Goal: Transaction & Acquisition: Purchase product/service

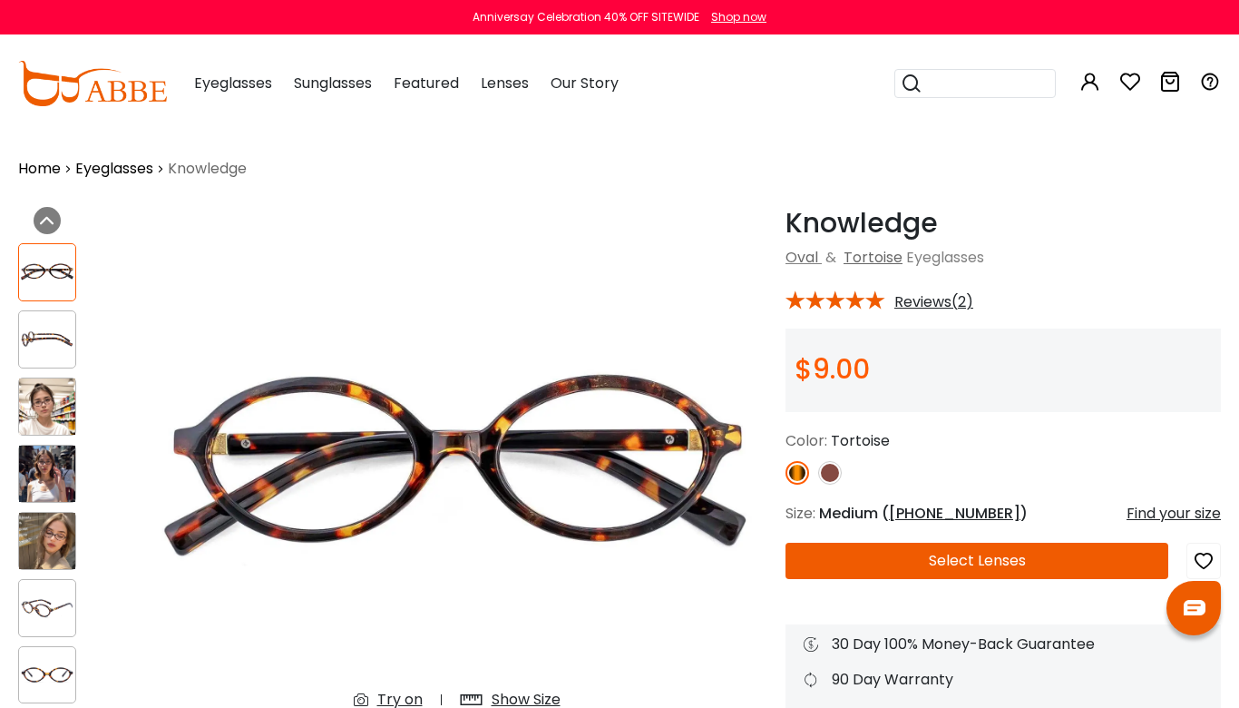
click at [237, 80] on span "Eyeglasses" at bounding box center [233, 83] width 78 height 21
click at [234, 82] on span "Eyeglasses" at bounding box center [233, 83] width 78 height 21
click at [236, 93] on span "Eyeglasses" at bounding box center [233, 83] width 78 height 21
click at [239, 83] on span "Eyeglasses" at bounding box center [233, 83] width 78 height 21
click at [231, 89] on span "Eyeglasses" at bounding box center [233, 83] width 78 height 21
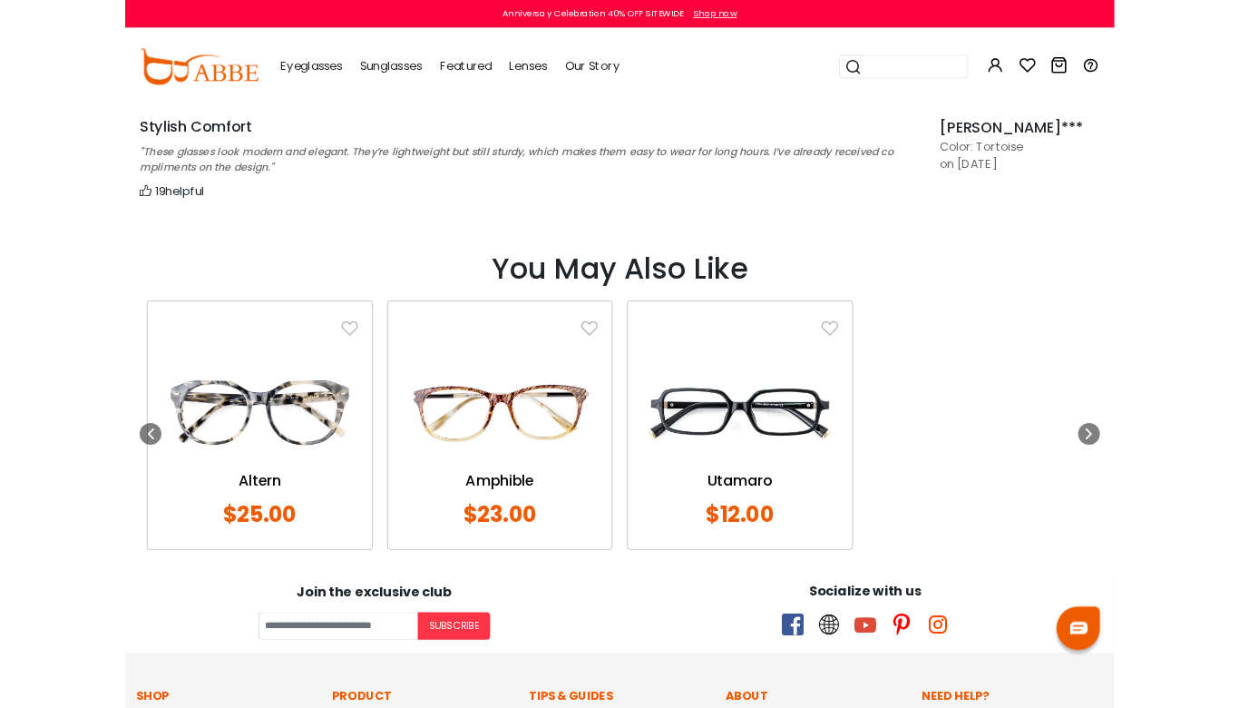
scroll to position [1673, 0]
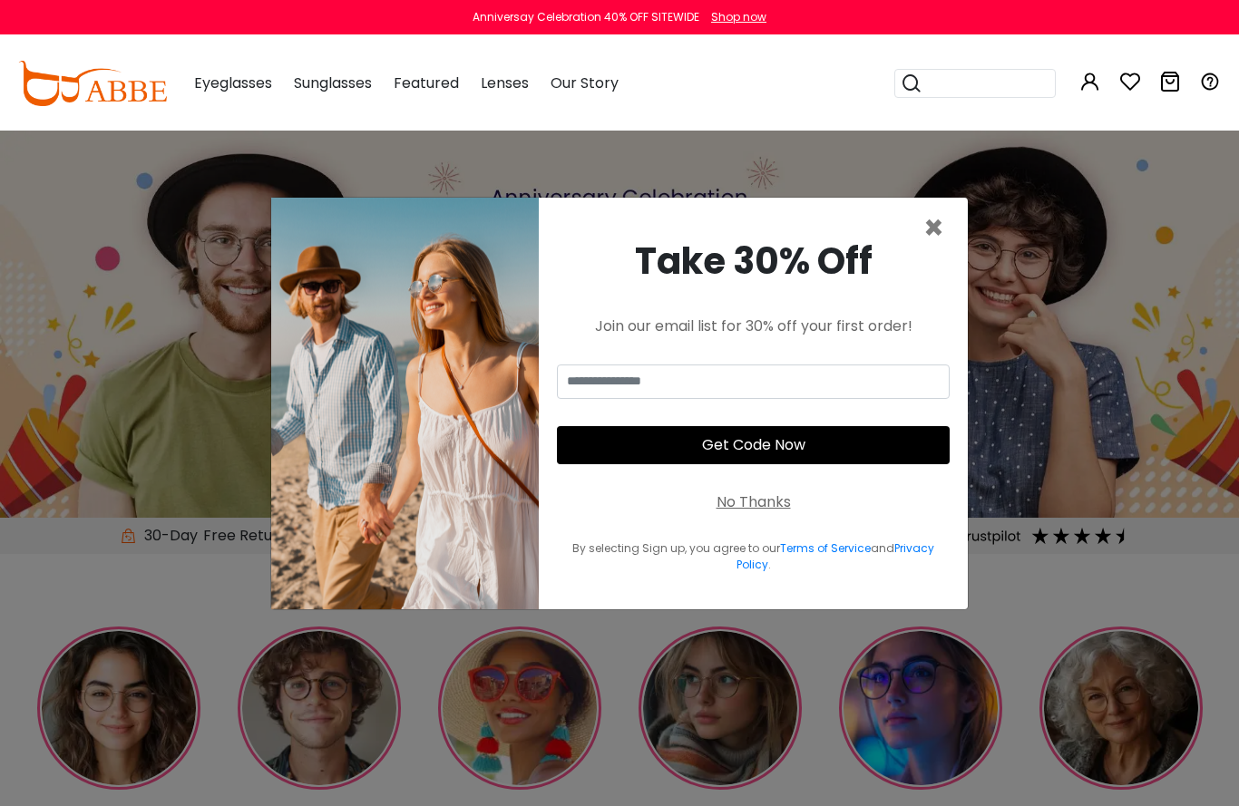
click at [932, 229] on span "×" at bounding box center [933, 228] width 21 height 46
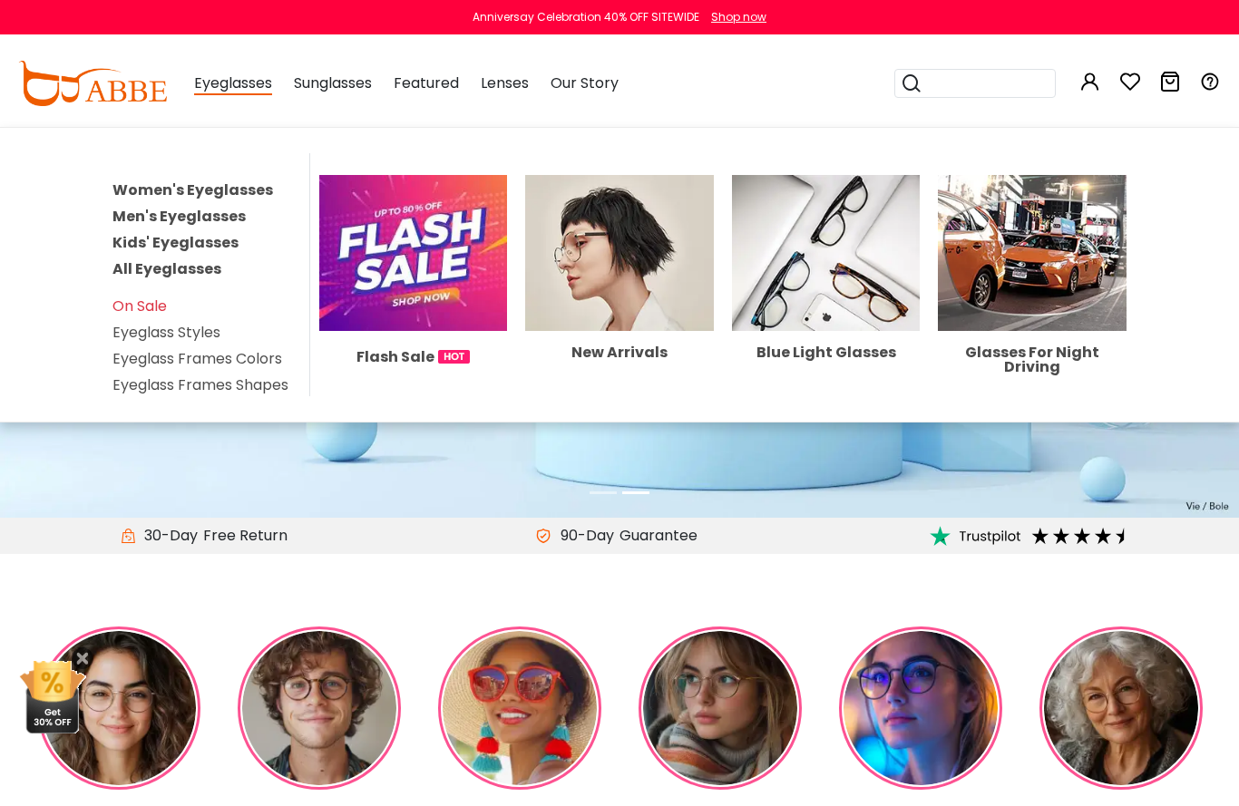
click at [165, 191] on link "Women's Eyeglasses" at bounding box center [192, 190] width 161 height 21
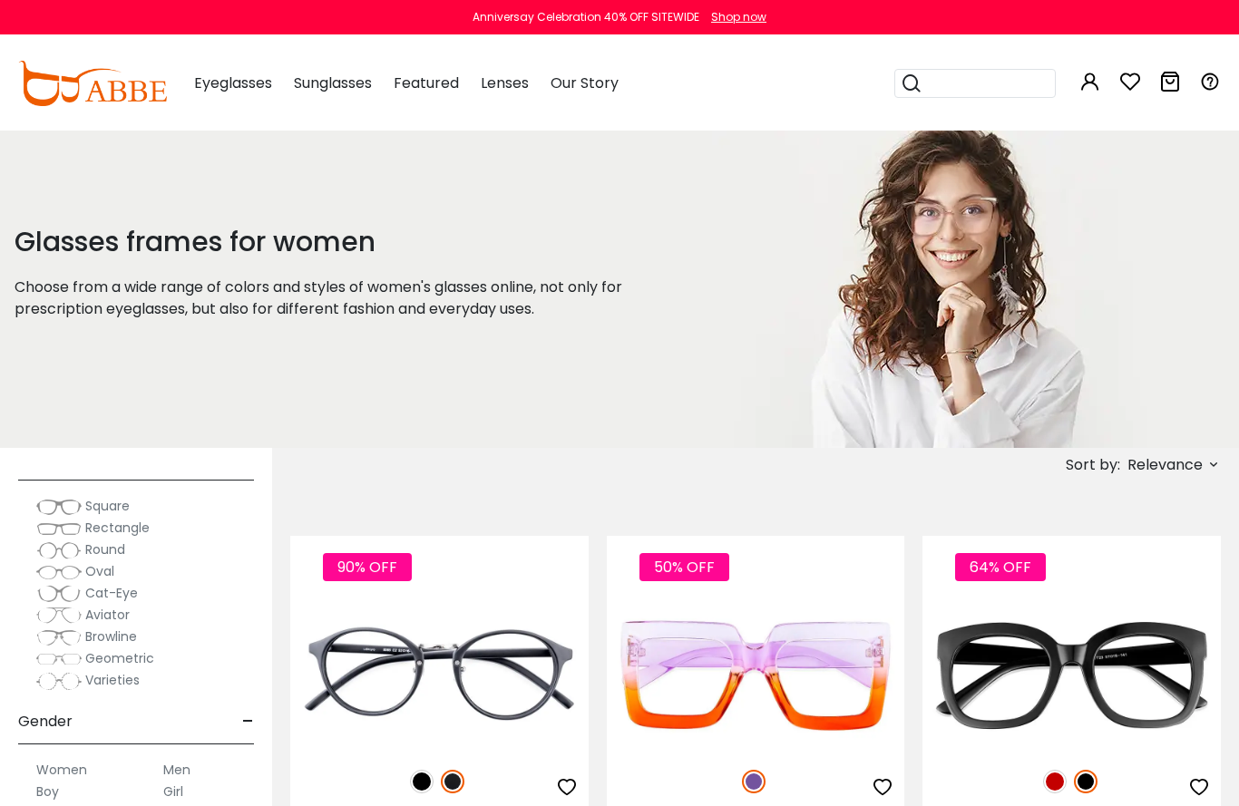
scroll to position [206, 0]
click at [54, 562] on img at bounding box center [58, 561] width 45 height 18
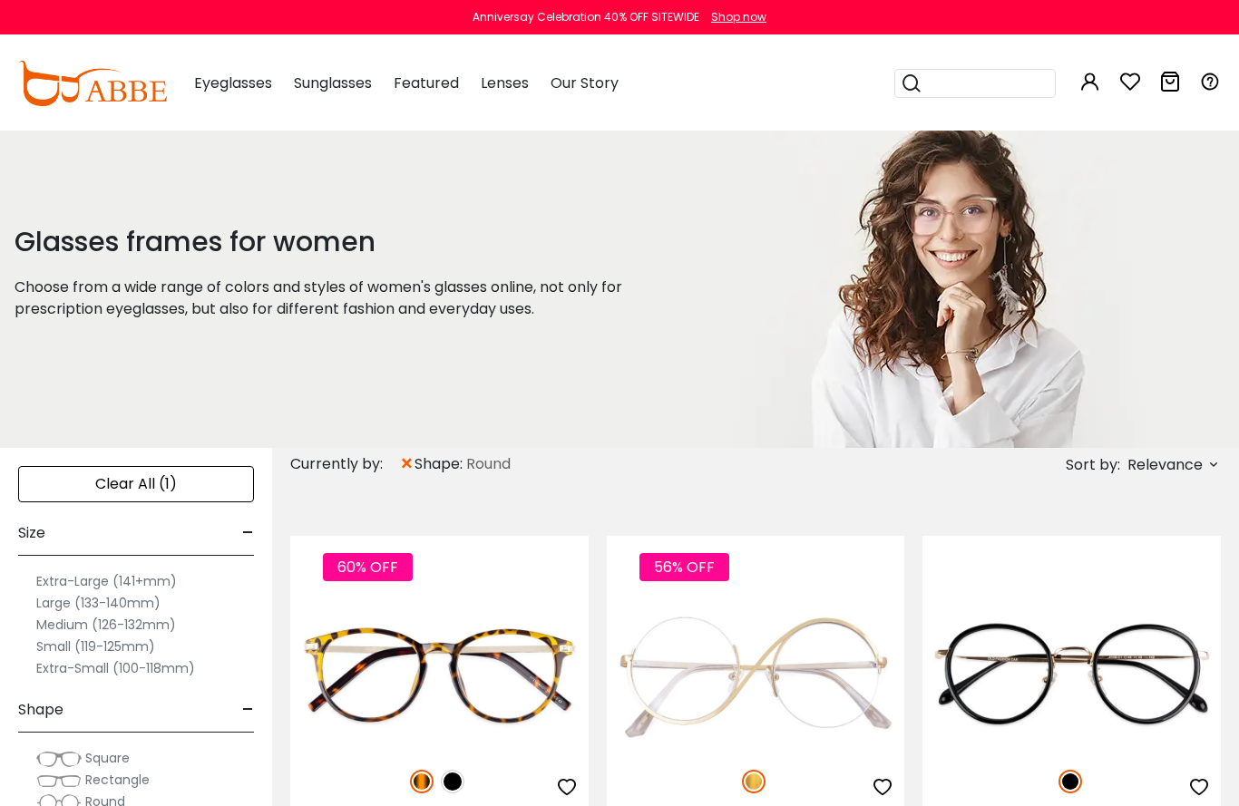
click at [50, 647] on label "Small (119-125mm)" at bounding box center [95, 647] width 119 height 22
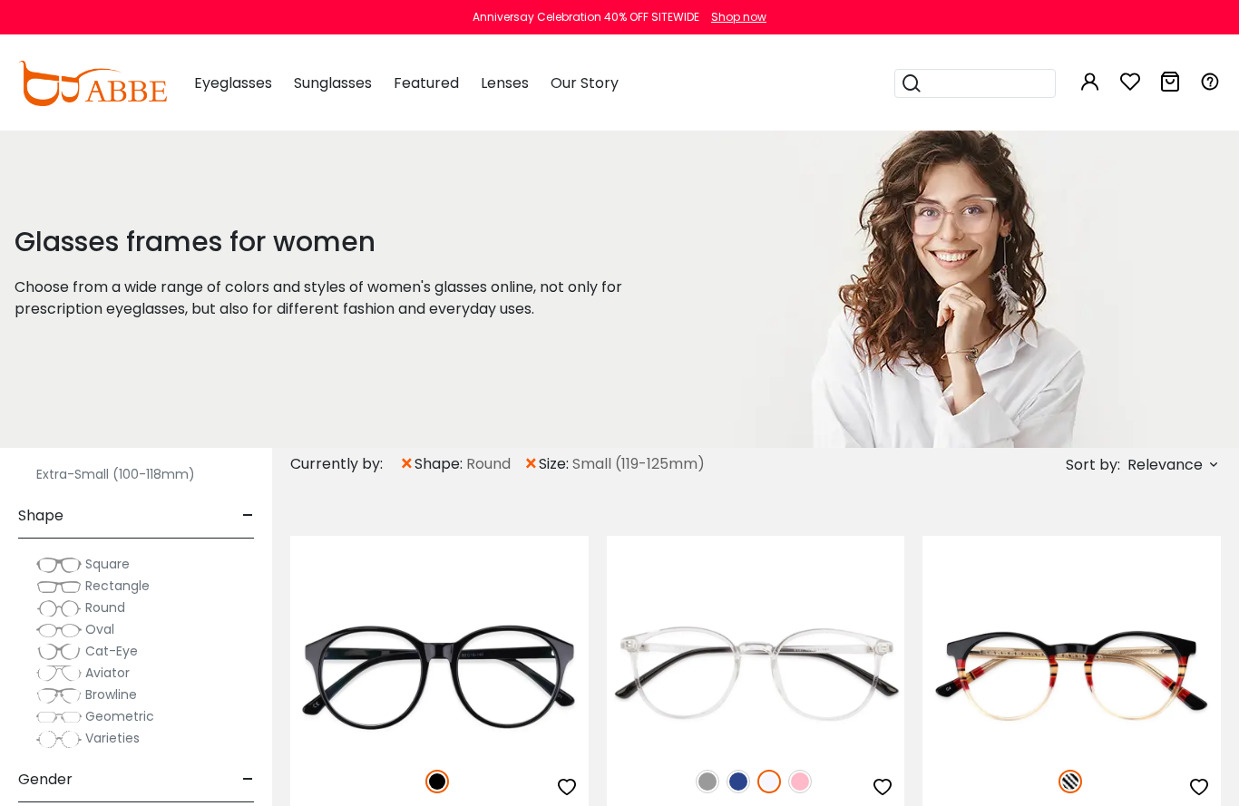
scroll to position [200, 0]
click at [61, 624] on img at bounding box center [58, 625] width 45 height 18
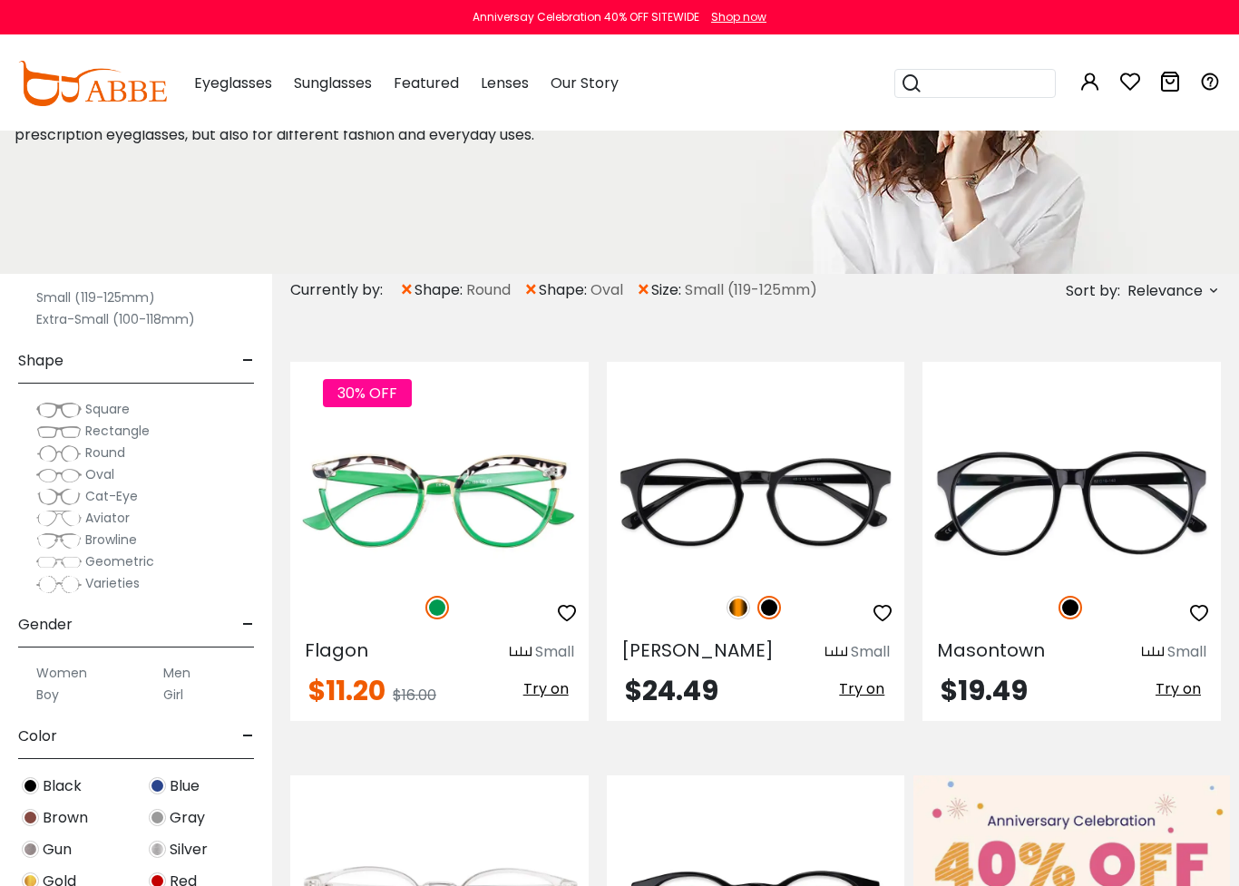
scroll to position [178, 0]
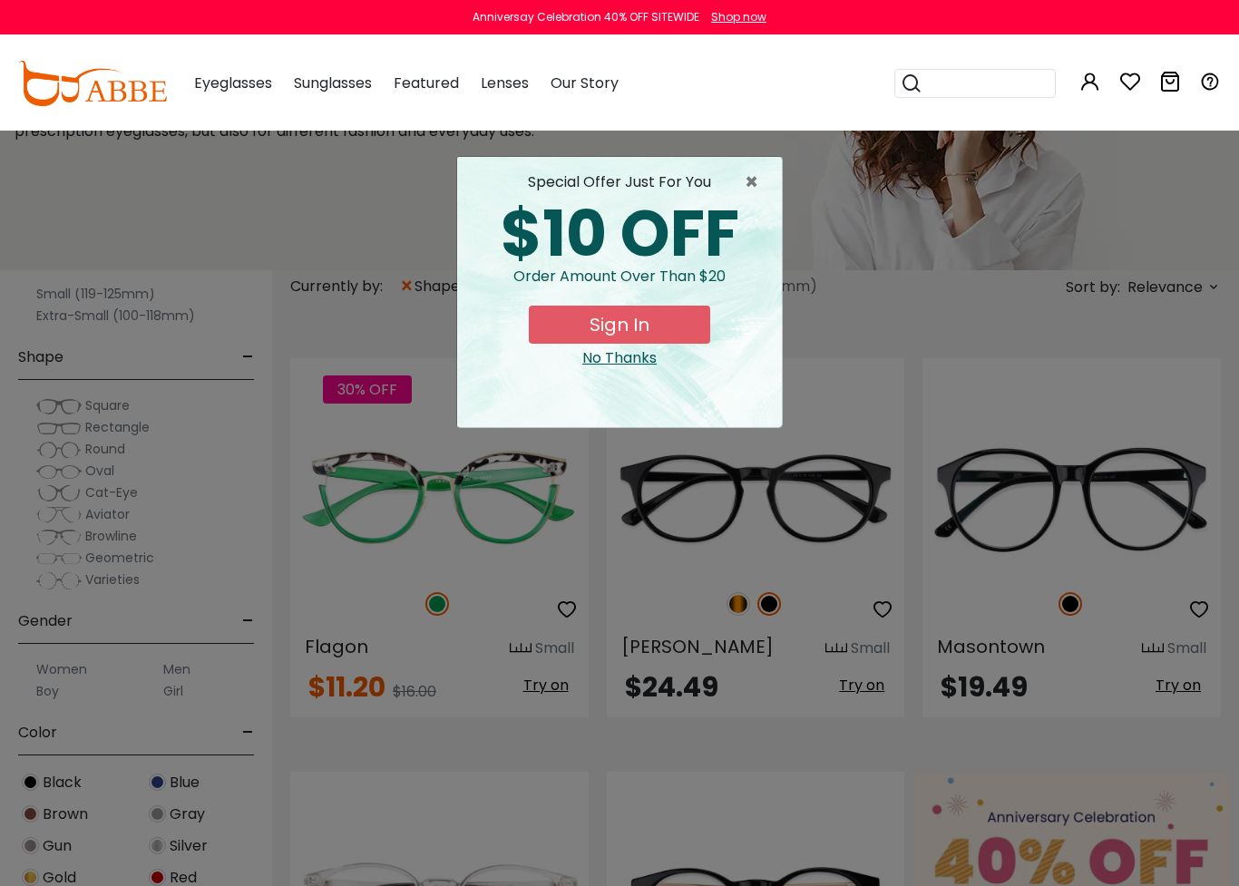
click at [747, 179] on span "×" at bounding box center [756, 182] width 23 height 22
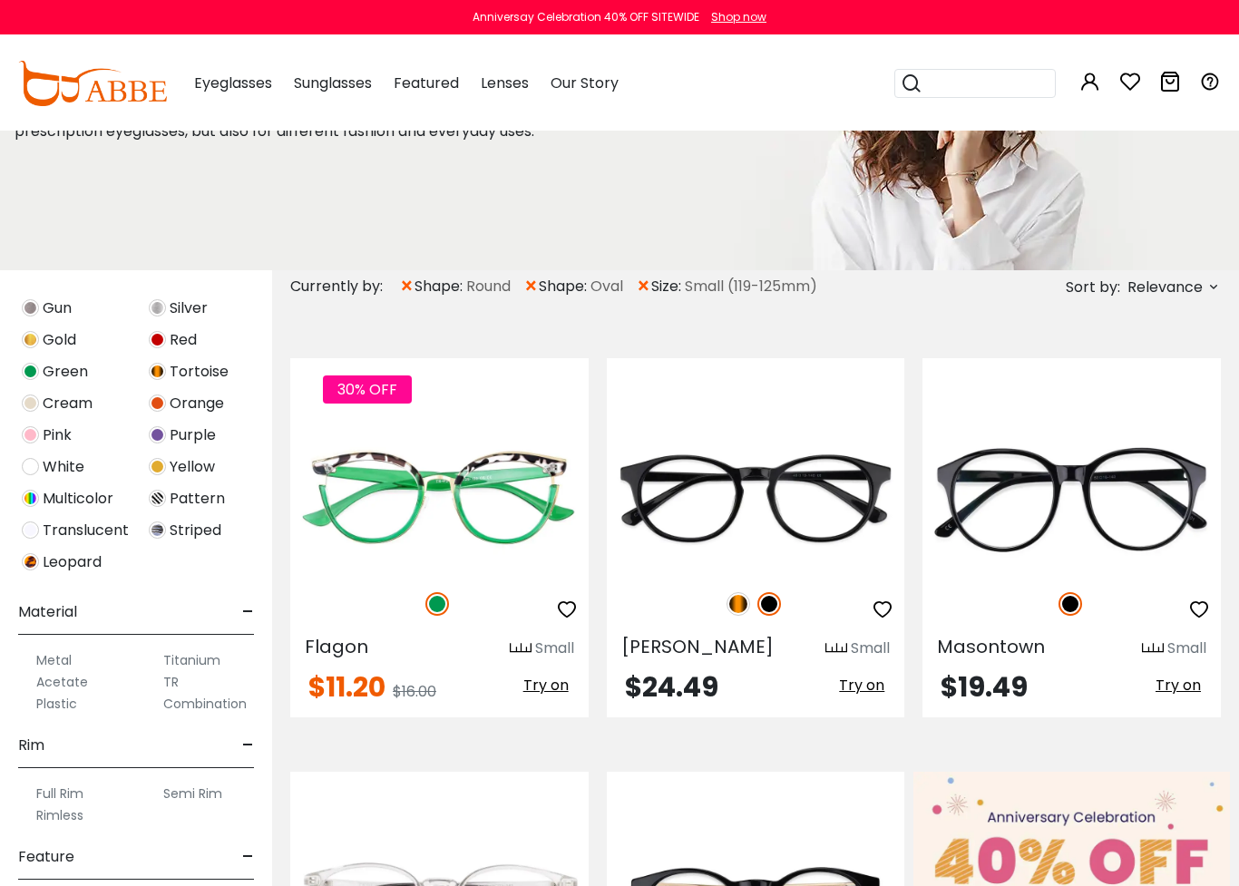
scroll to position [718, 0]
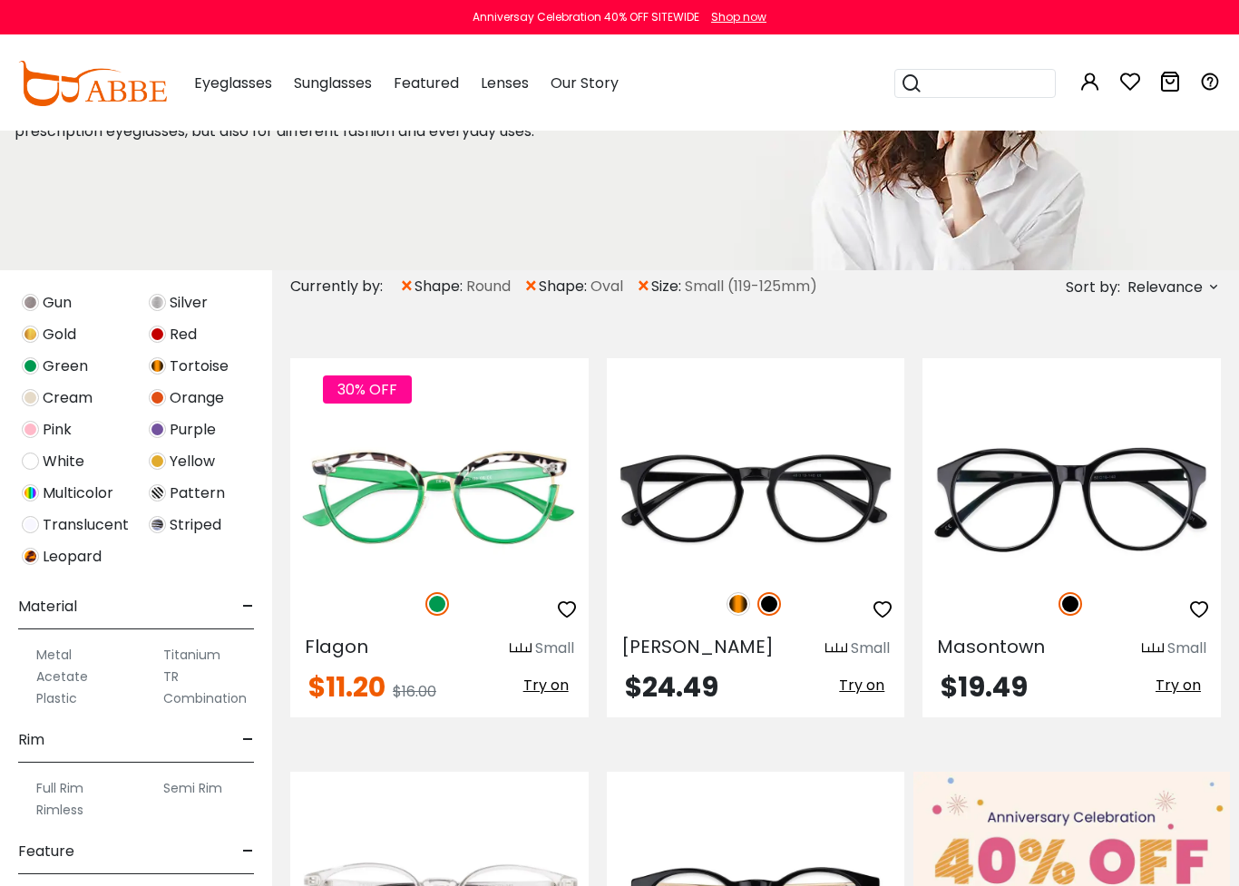
click at [55, 659] on label "Metal" at bounding box center [53, 655] width 35 height 22
